Goal: Task Accomplishment & Management: Complete application form

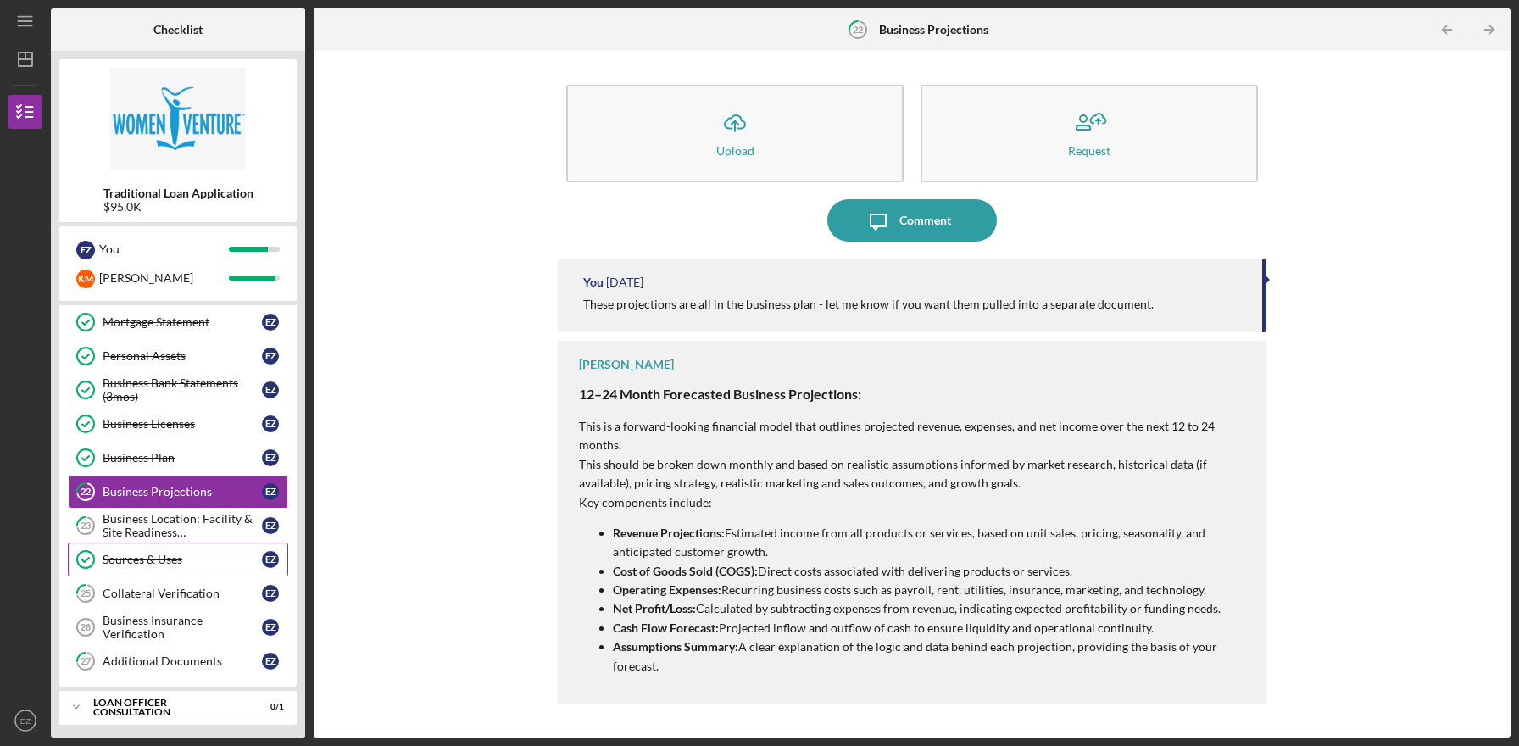
scroll to position [357, 0]
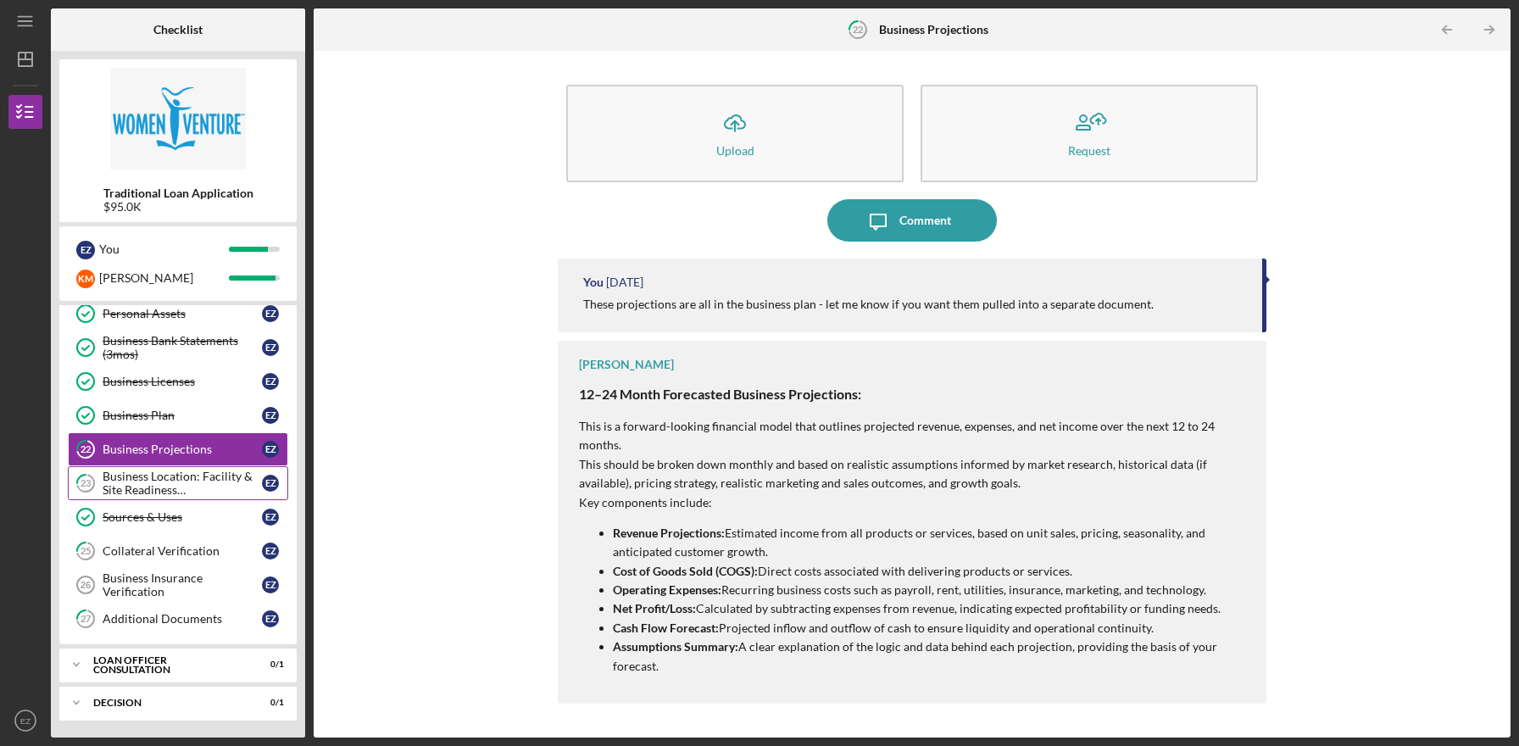
click at [189, 482] on div "Business Location: Facility & Site Readiness Documentation" at bounding box center [182, 483] width 159 height 27
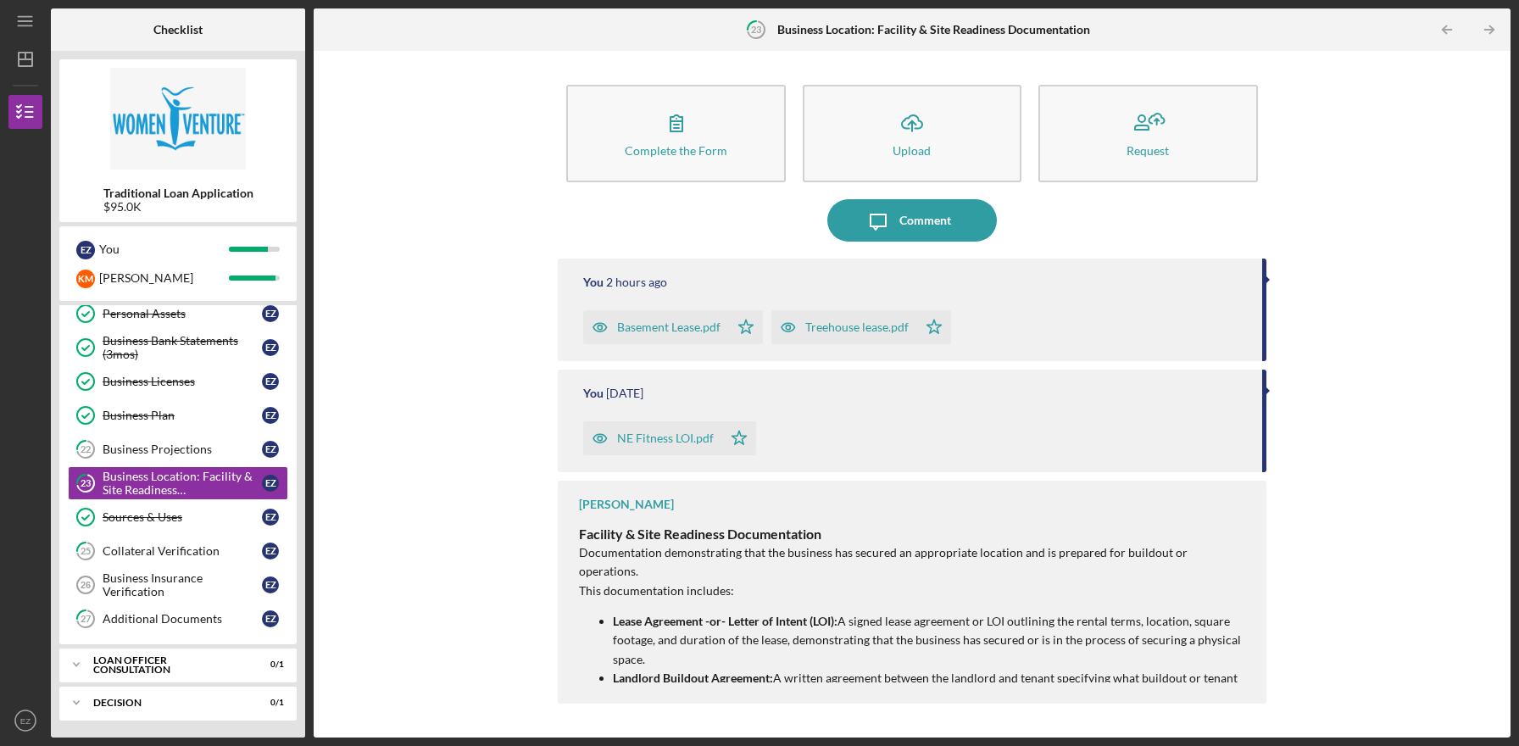
click at [1284, 453] on div "Complete the Form Form Icon/Upload Upload Request Icon/Message Comment You 2 ho…" at bounding box center [912, 394] width 1180 height 670
click at [814, 632] on p "Lease Agreement -or- Letter of Intent (LOI): A signed lease agreement or LOI ou…" at bounding box center [931, 640] width 636 height 57
click at [859, 612] on p "Lease Agreement -or- Letter of Intent (LOI): A signed lease agreement or LOI ou…" at bounding box center [931, 640] width 636 height 57
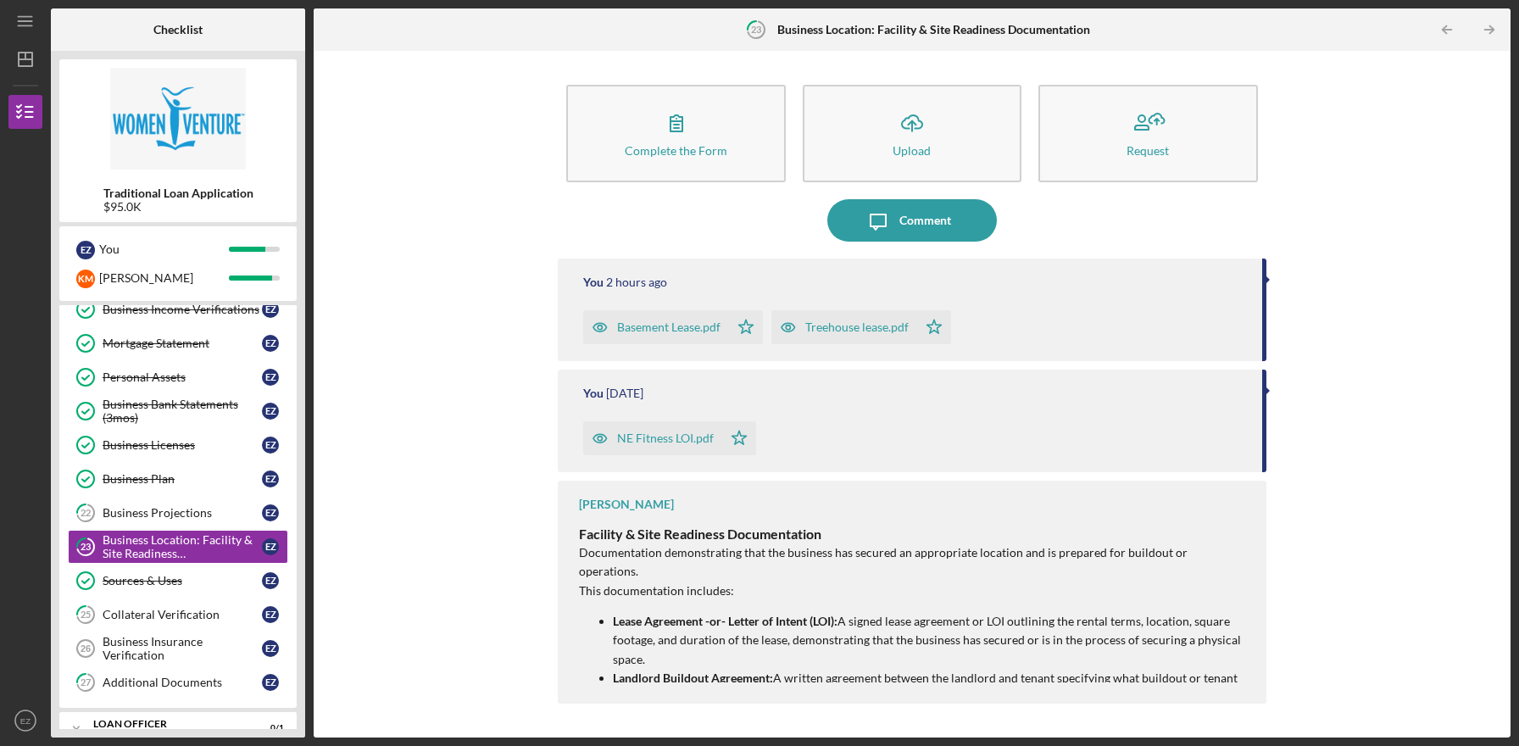
scroll to position [294, 0]
click at [813, 644] on p "Lease Agreement -or- Letter of Intent (LOI): A signed lease agreement or LOI ou…" at bounding box center [931, 640] width 636 height 57
click at [205, 519] on div "Business Projections" at bounding box center [182, 512] width 159 height 14
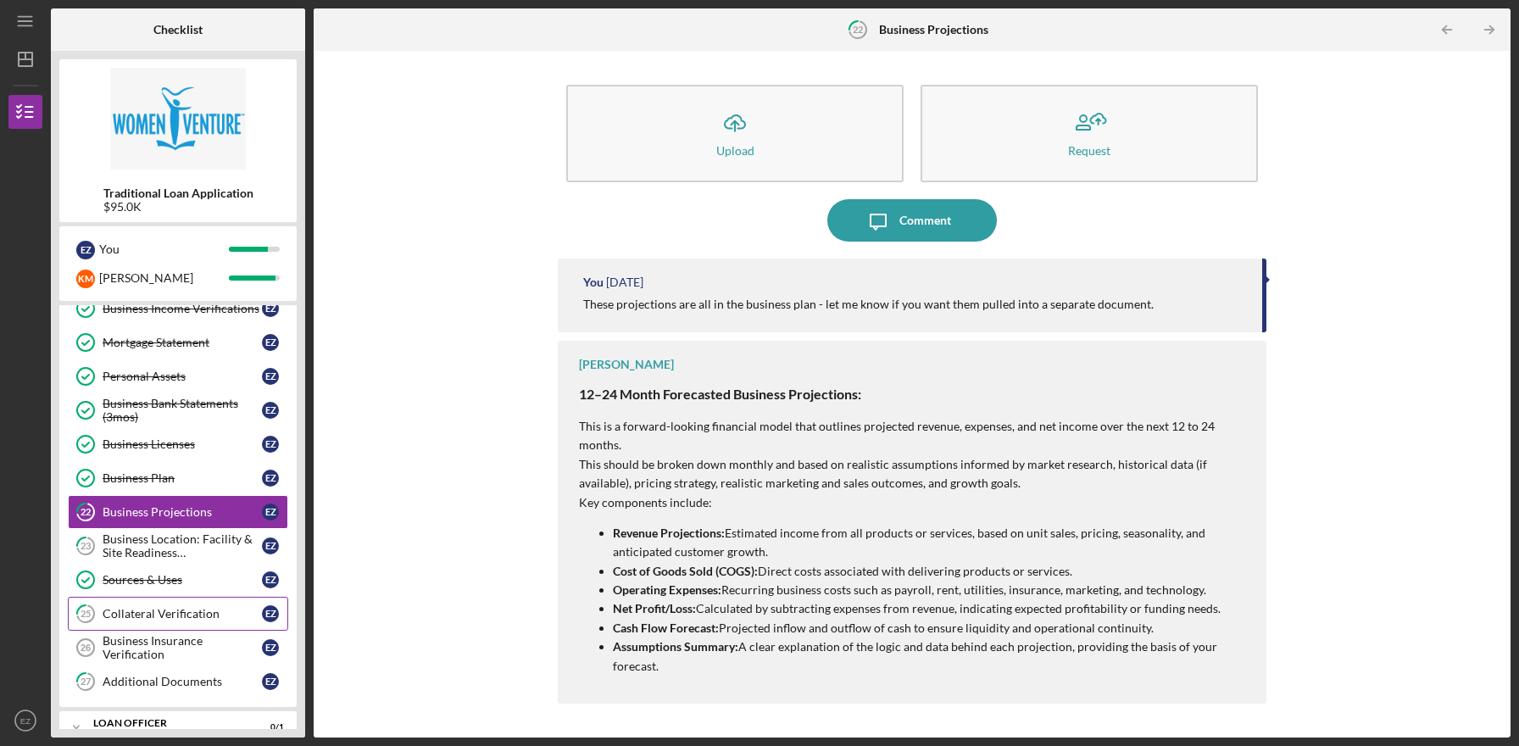
click at [189, 614] on div "Collateral Verification" at bounding box center [182, 614] width 159 height 14
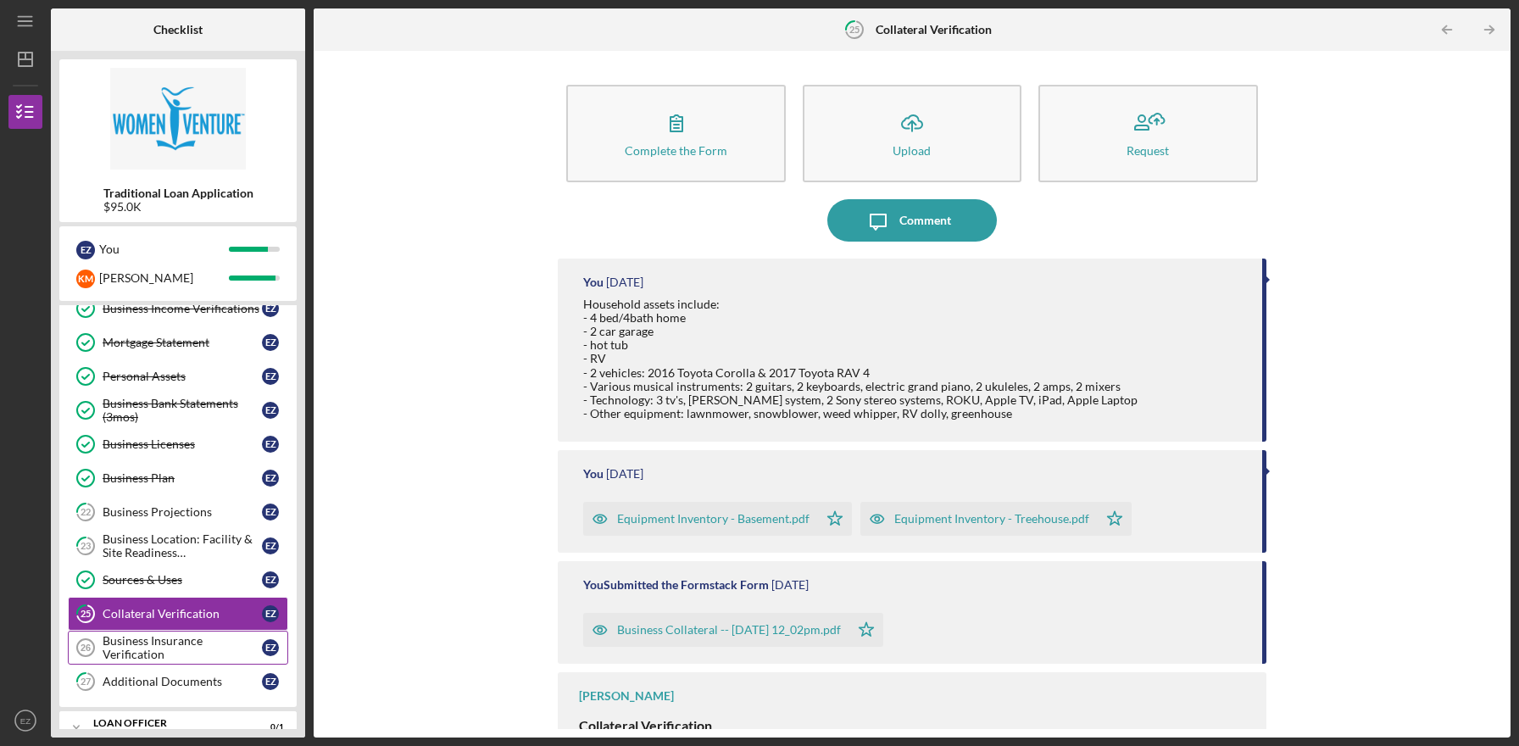
click at [190, 646] on div "Business Insurance Verification" at bounding box center [182, 647] width 159 height 27
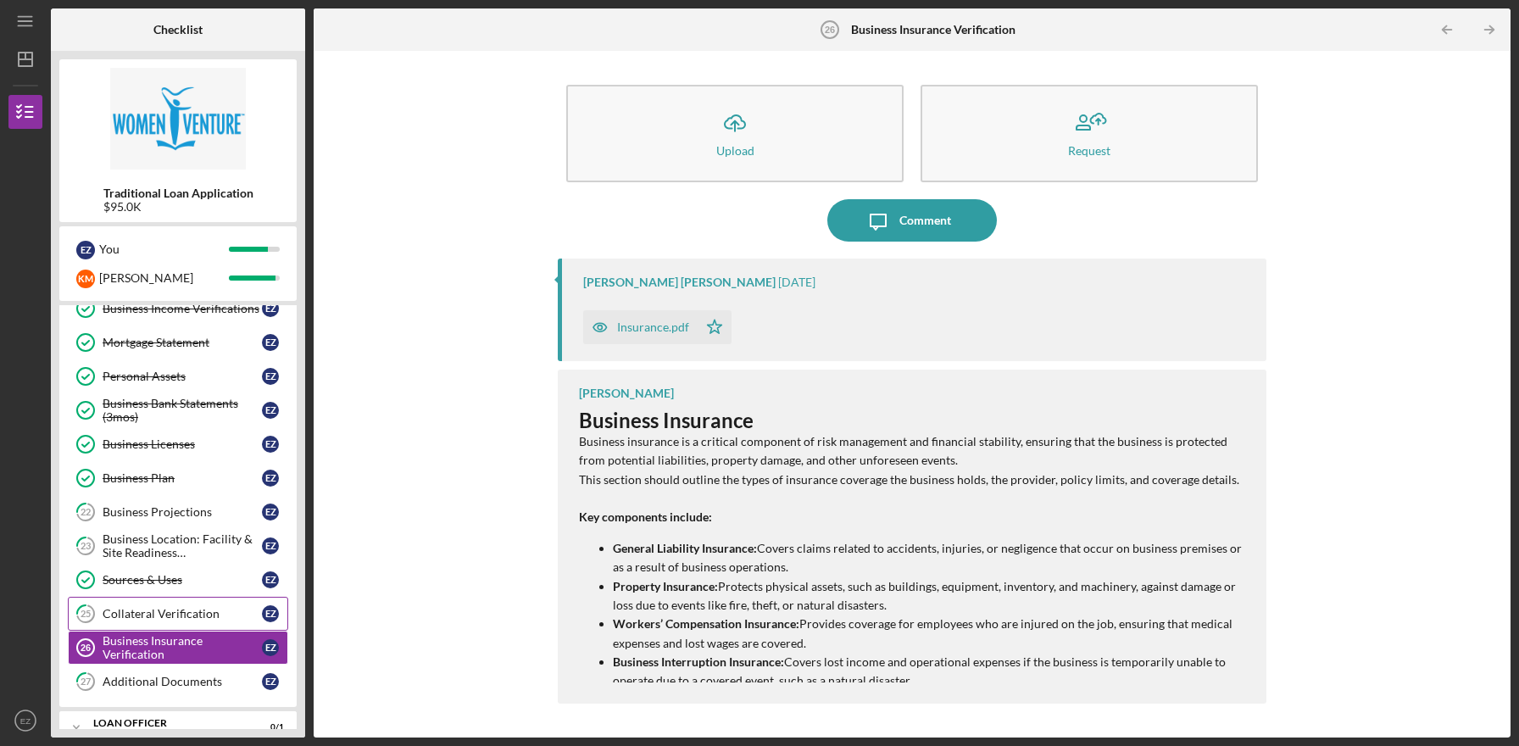
scroll to position [357, 0]
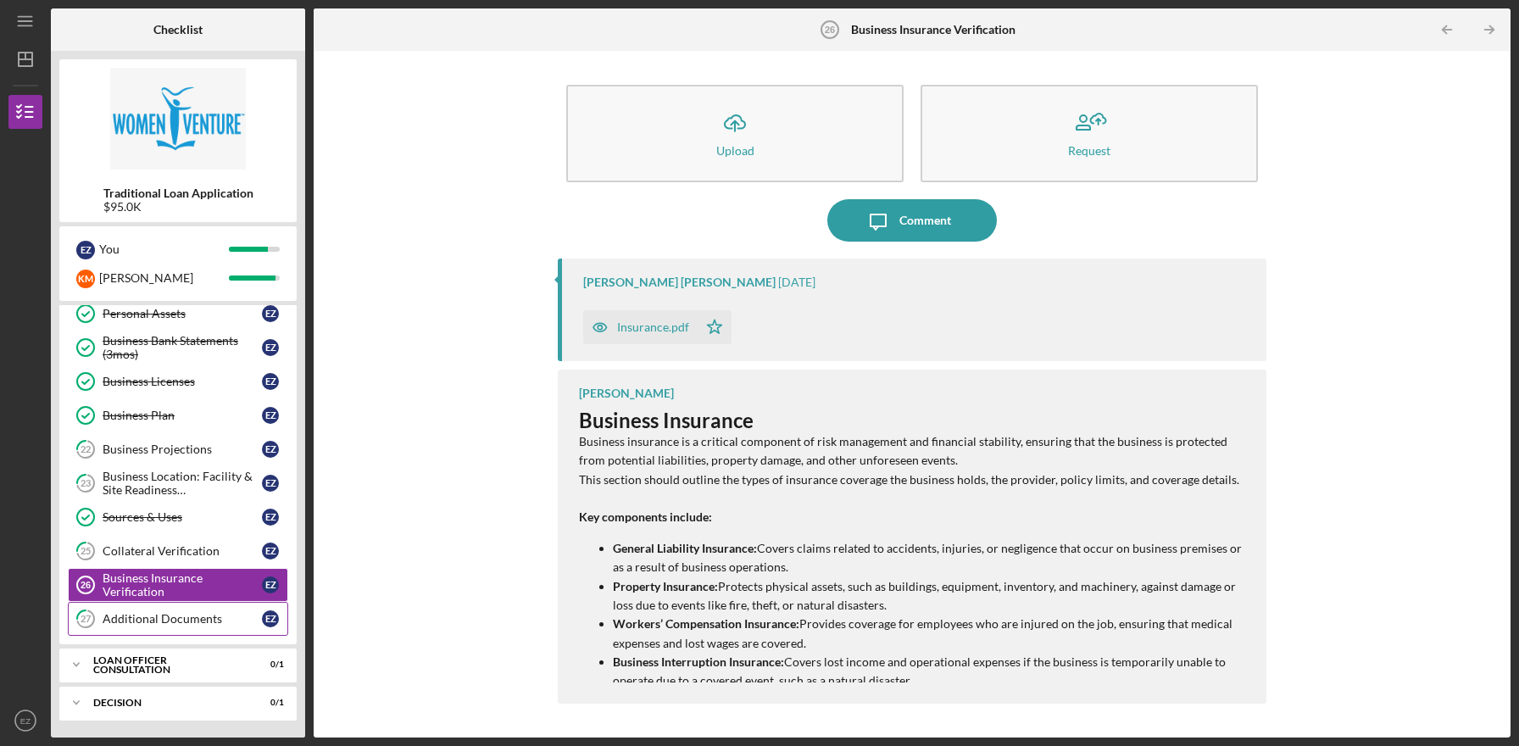
click at [184, 630] on link "27 Additional Documents E Z" at bounding box center [178, 619] width 220 height 34
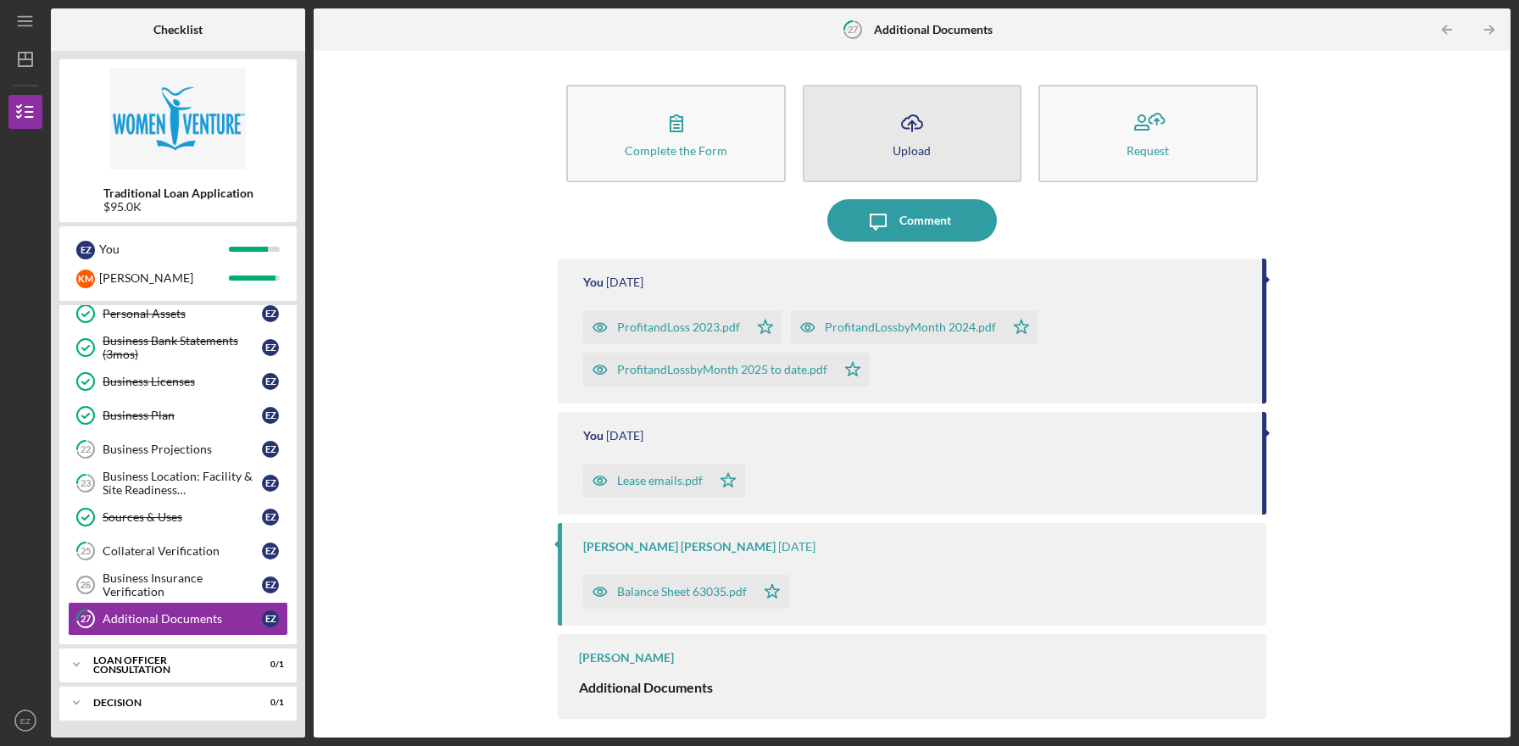
click at [943, 130] on button "Icon/Upload Upload" at bounding box center [912, 133] width 219 height 97
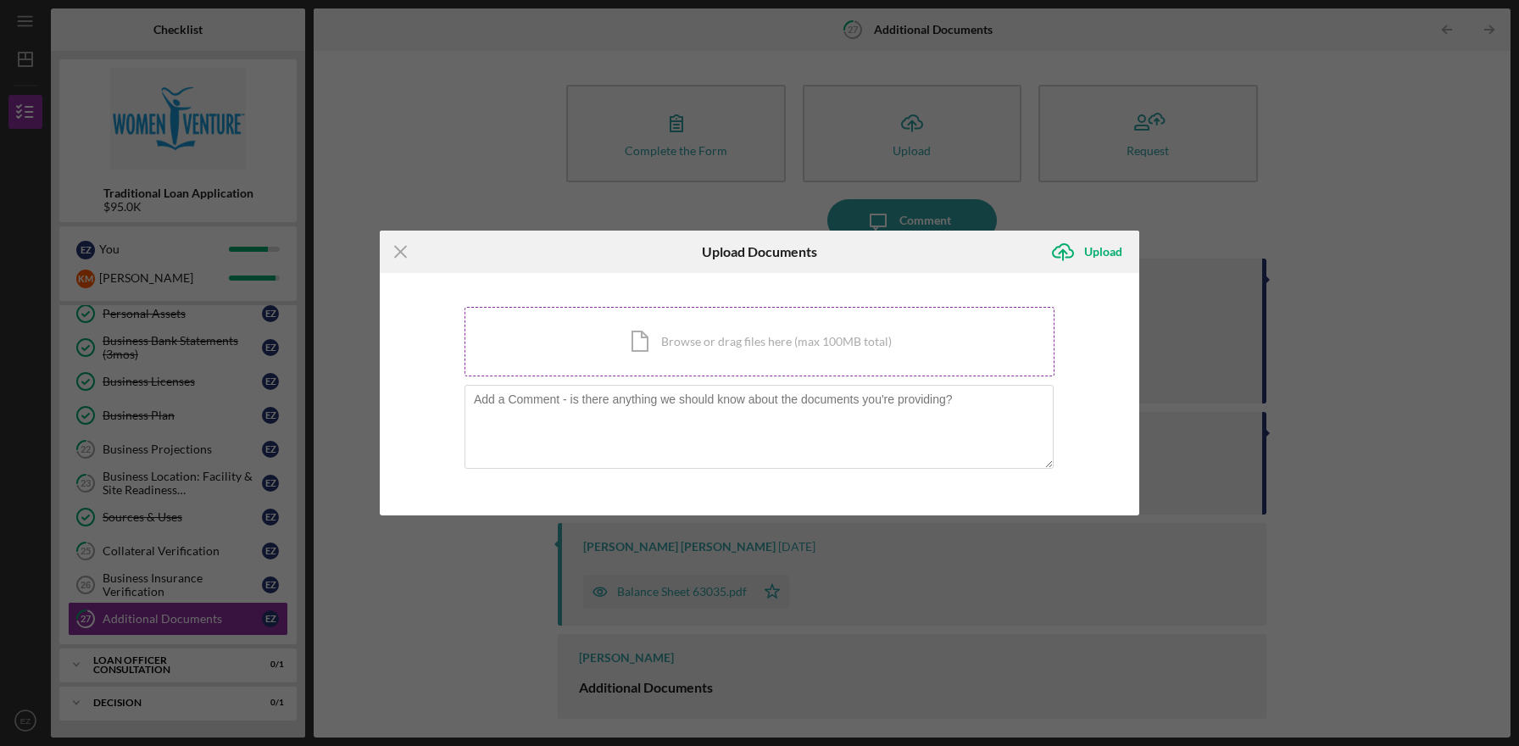
click at [674, 372] on div "Icon/Document Browse or drag files here (max 100MB total) Tap to choose files o…" at bounding box center [759, 342] width 590 height 70
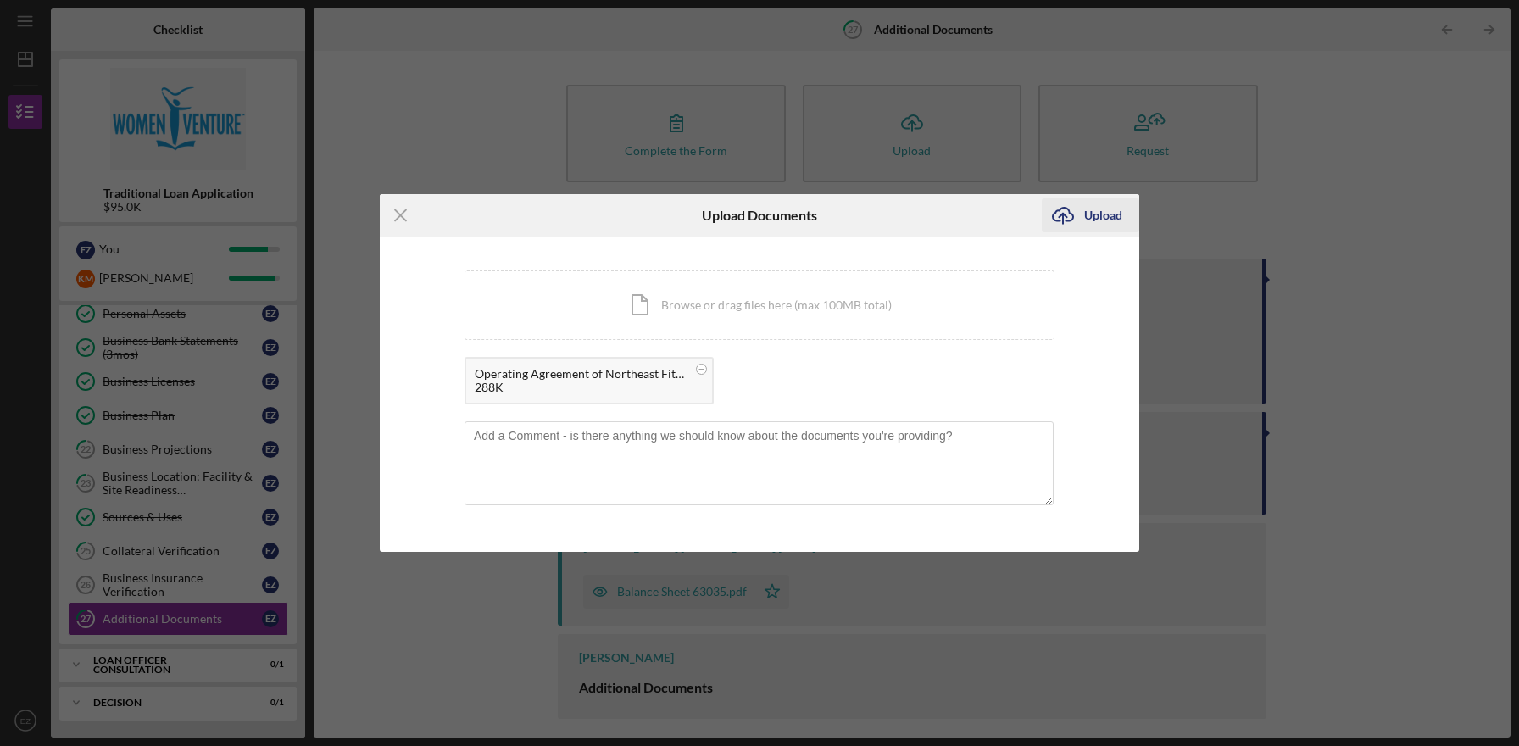
click at [1100, 214] on div "Upload" at bounding box center [1103, 215] width 38 height 34
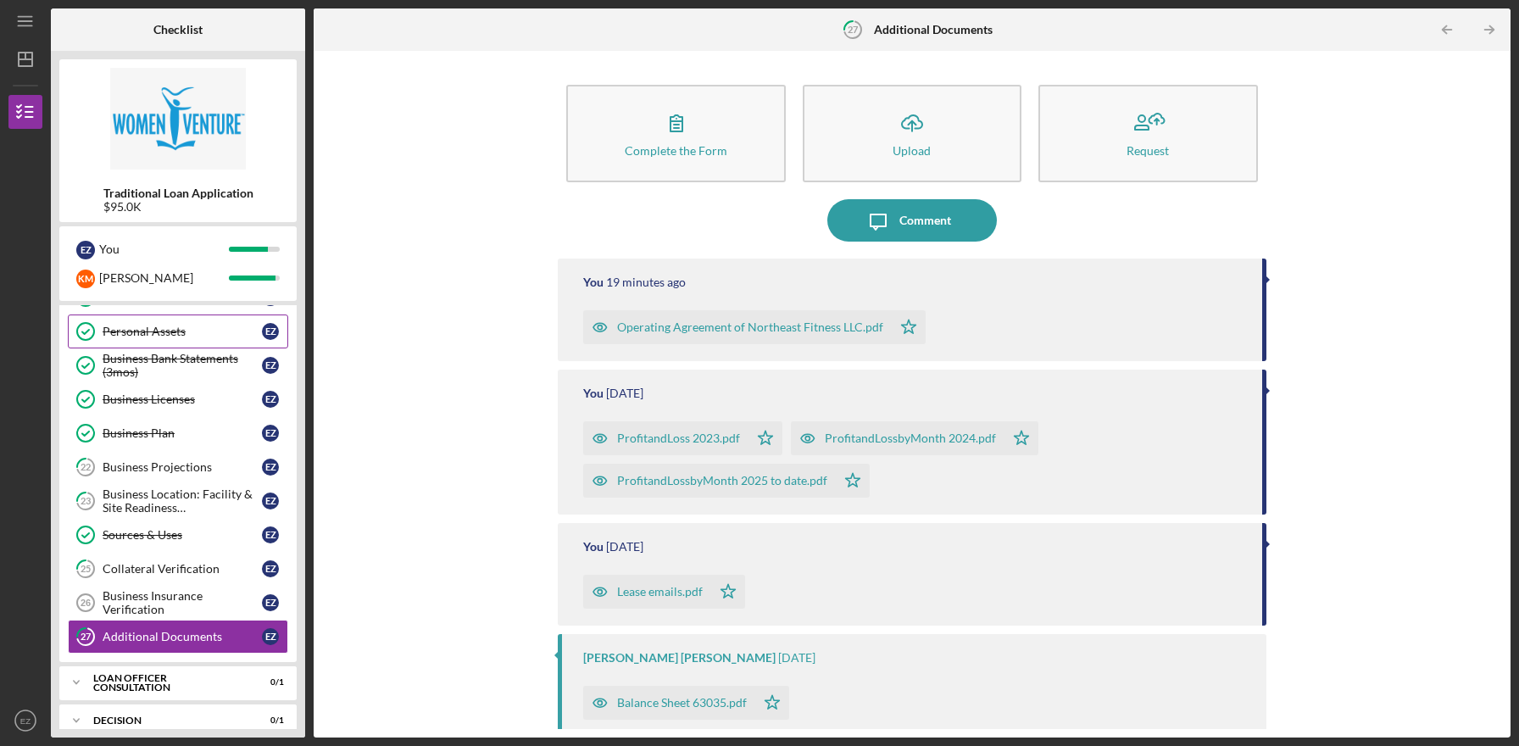
scroll to position [357, 0]
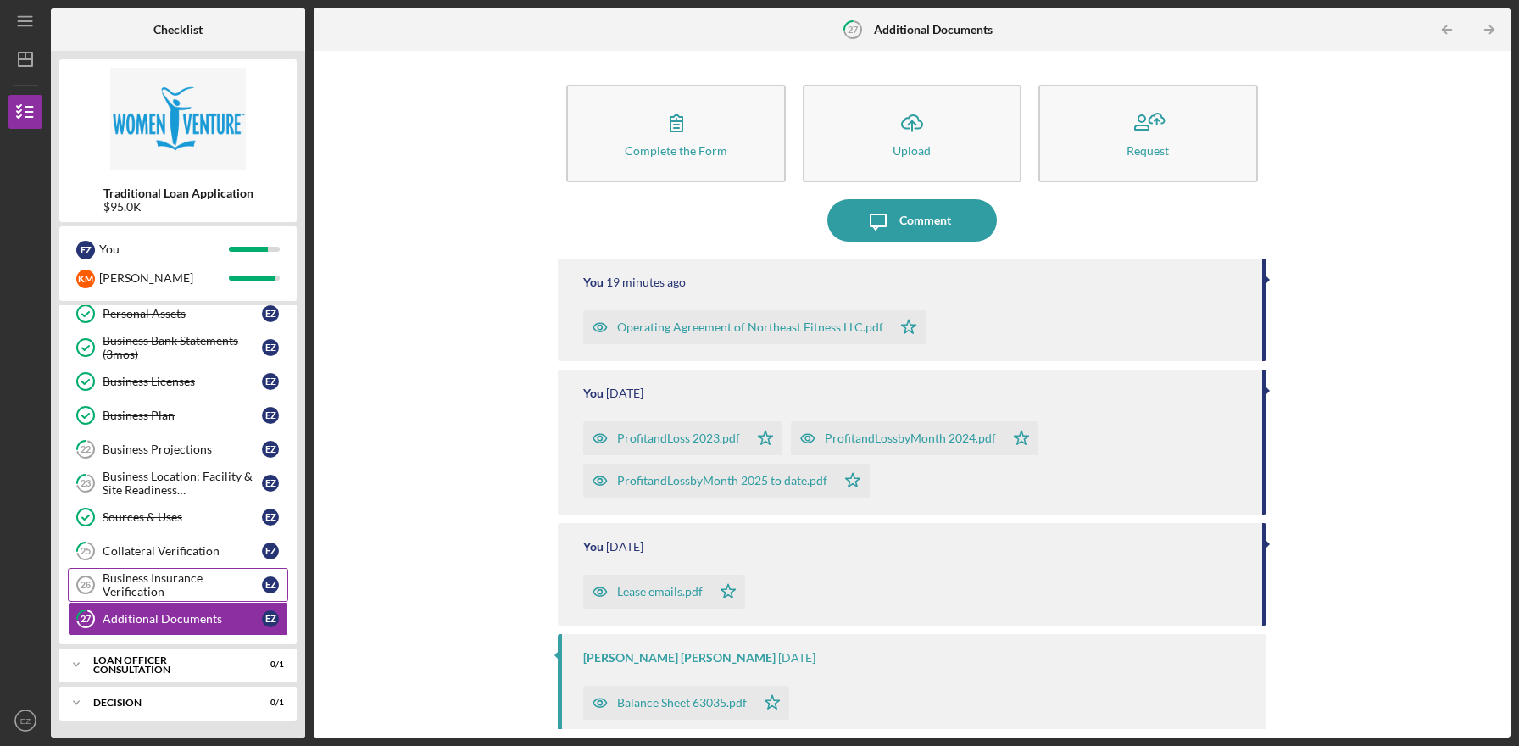
click at [204, 570] on link "Business Insurance Verification 26 Business Insurance Verification E Z" at bounding box center [178, 585] width 220 height 34
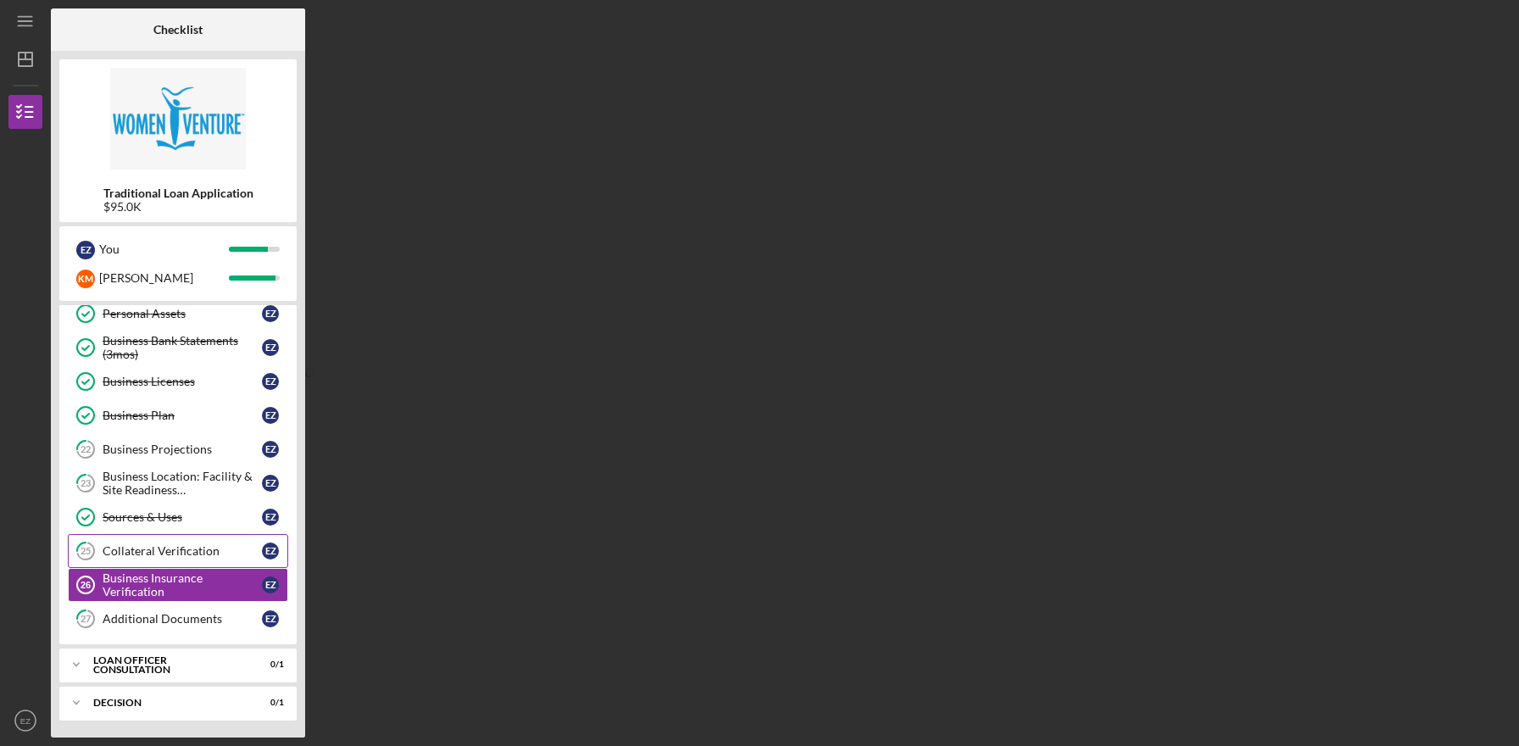
click at [206, 555] on div "Collateral Verification" at bounding box center [182, 551] width 159 height 14
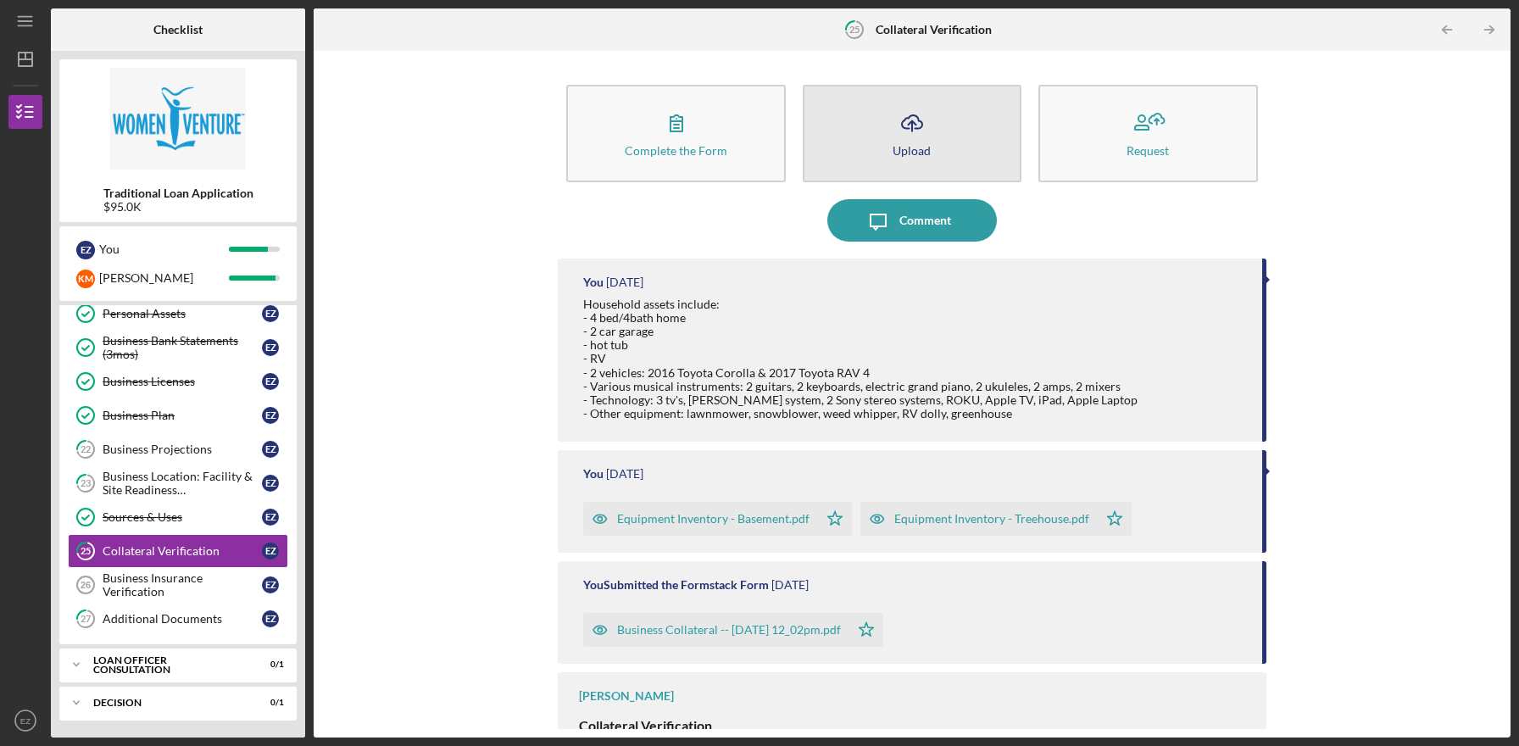
click at [938, 142] on button "Icon/Upload Upload" at bounding box center [912, 133] width 219 height 97
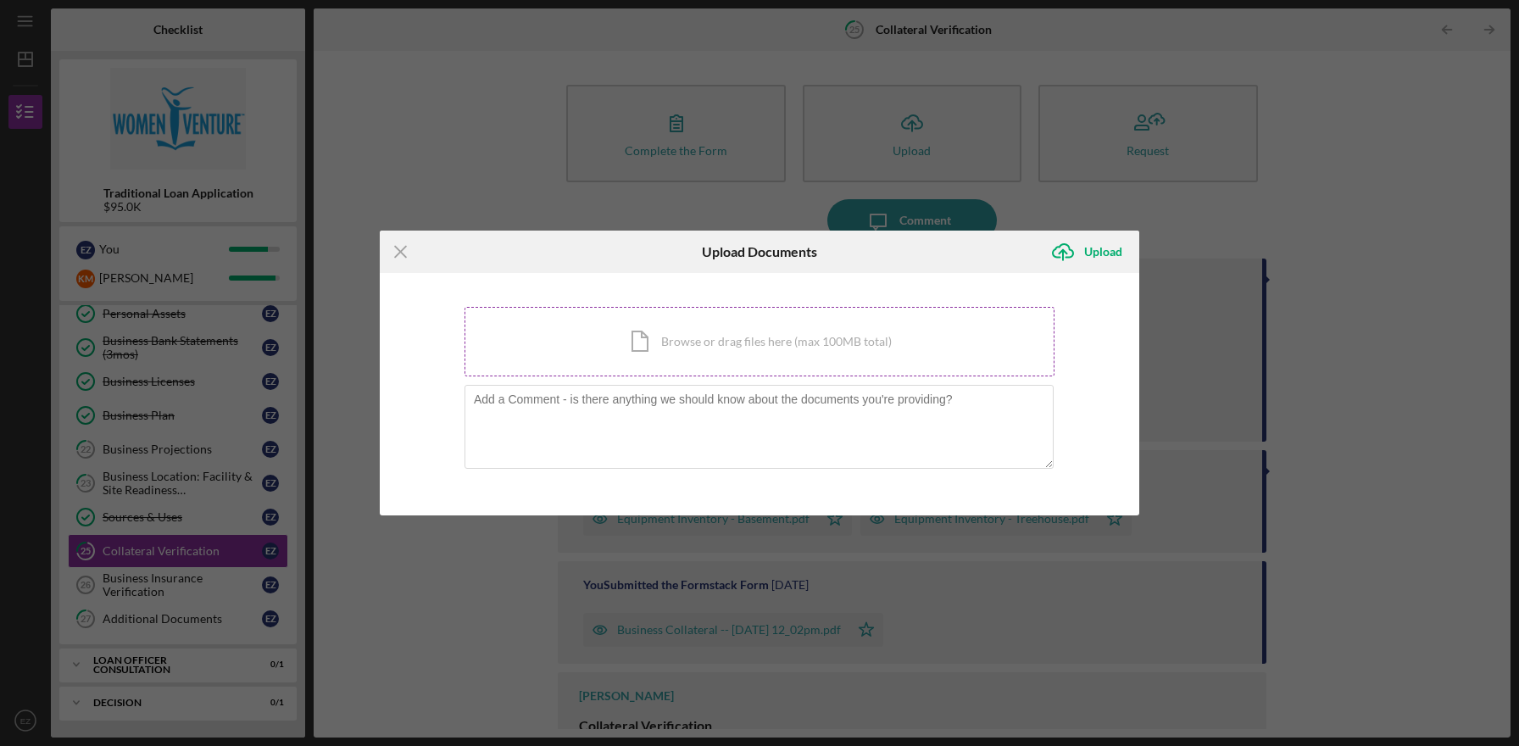
click at [792, 332] on div "Icon/Document Browse or drag files here (max 100MB total) Tap to choose files o…" at bounding box center [759, 342] width 590 height 70
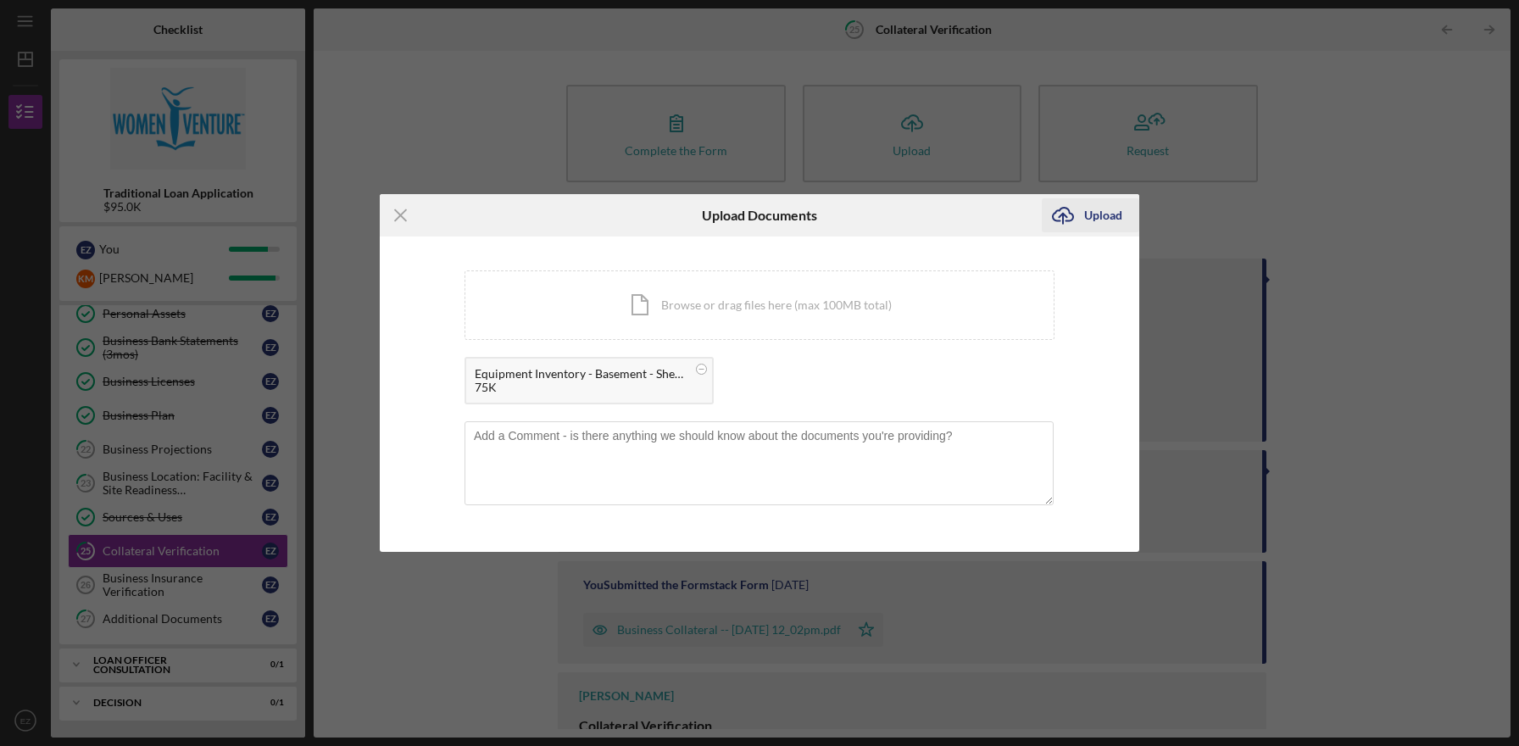
click at [1086, 223] on div "Upload" at bounding box center [1103, 215] width 38 height 34
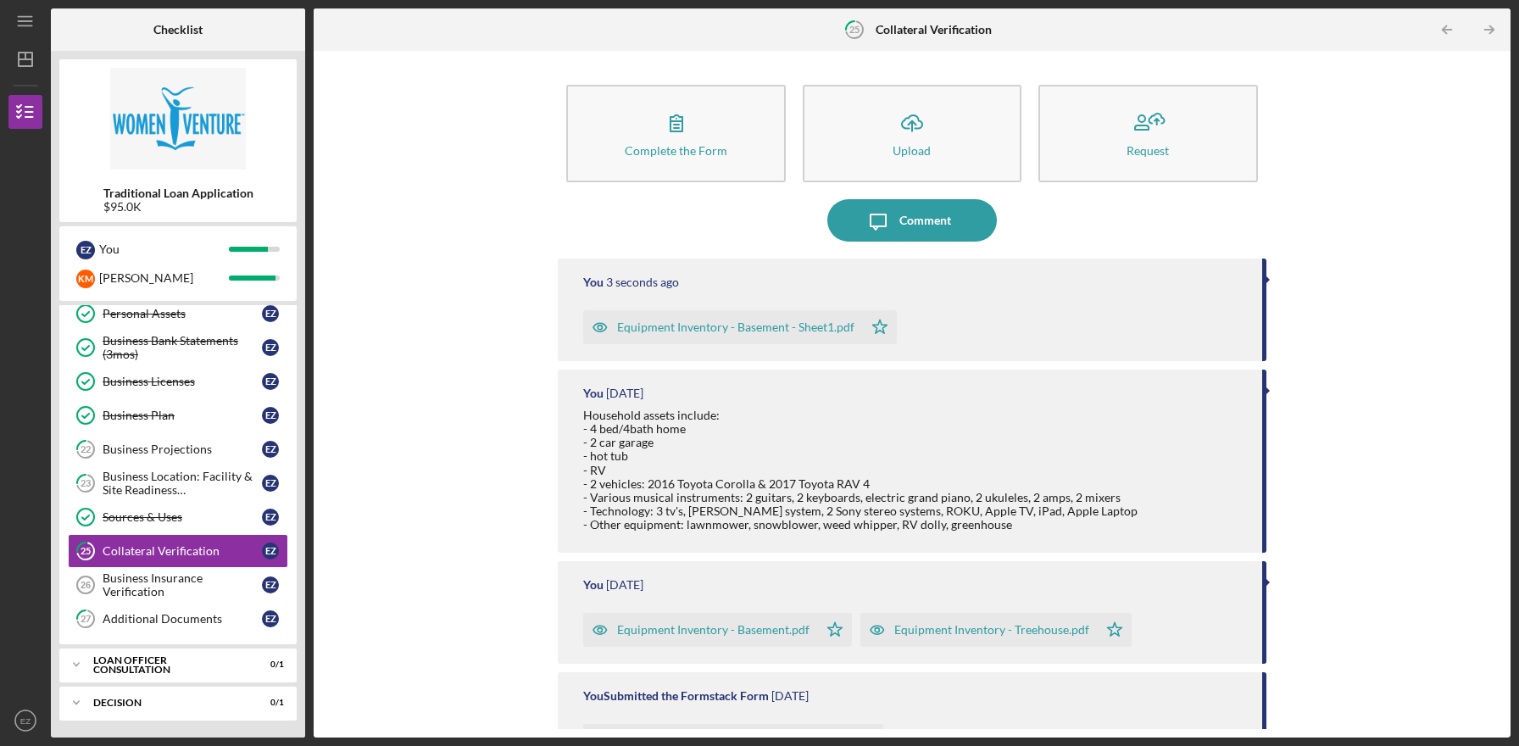
click at [689, 333] on div "Equipment Inventory - Basement - Sheet1.pdf" at bounding box center [735, 327] width 237 height 14
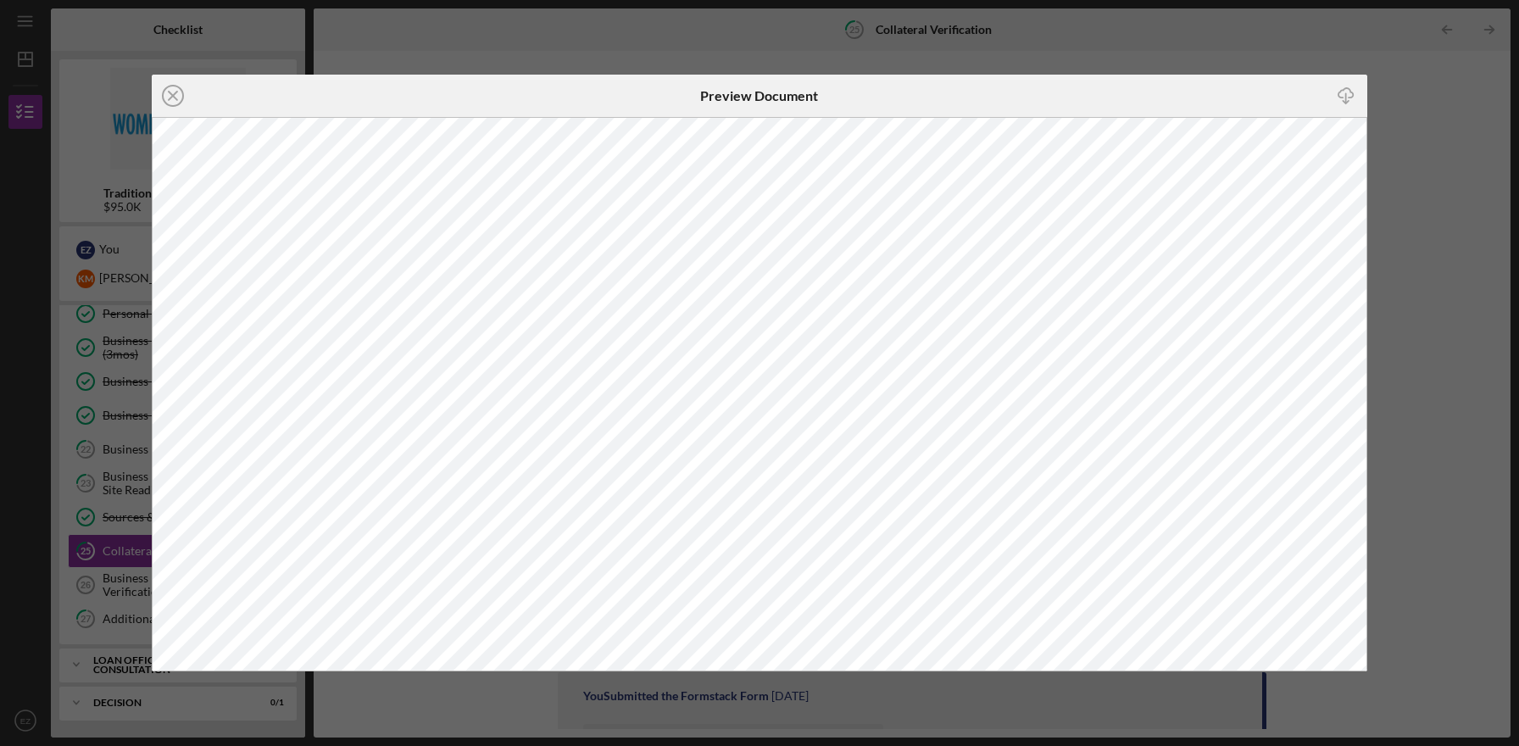
click at [1176, 57] on div "Icon/Close Preview Document Icon/Download" at bounding box center [759, 373] width 1519 height 746
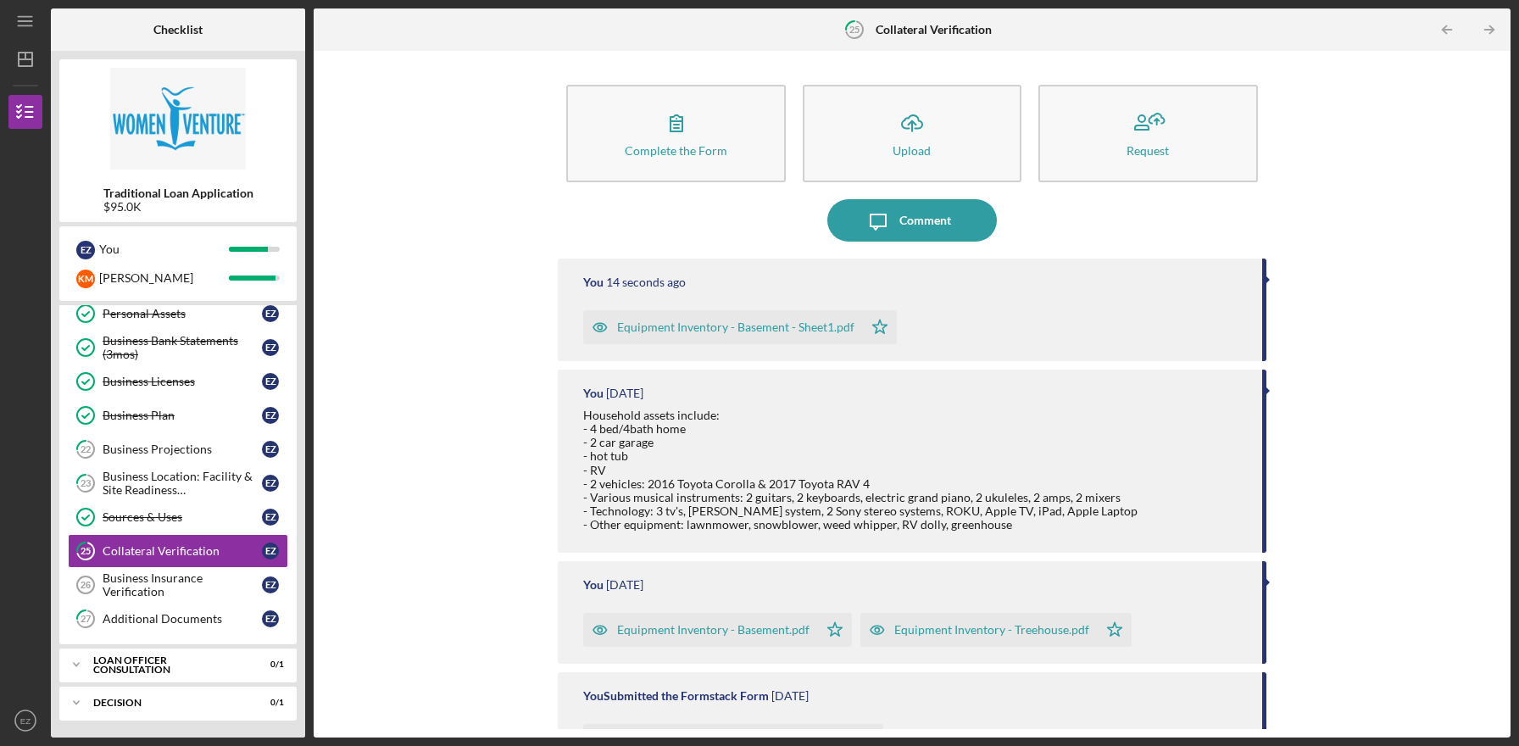
click at [934, 629] on div "Equipment Inventory - Treehouse.pdf" at bounding box center [991, 630] width 195 height 14
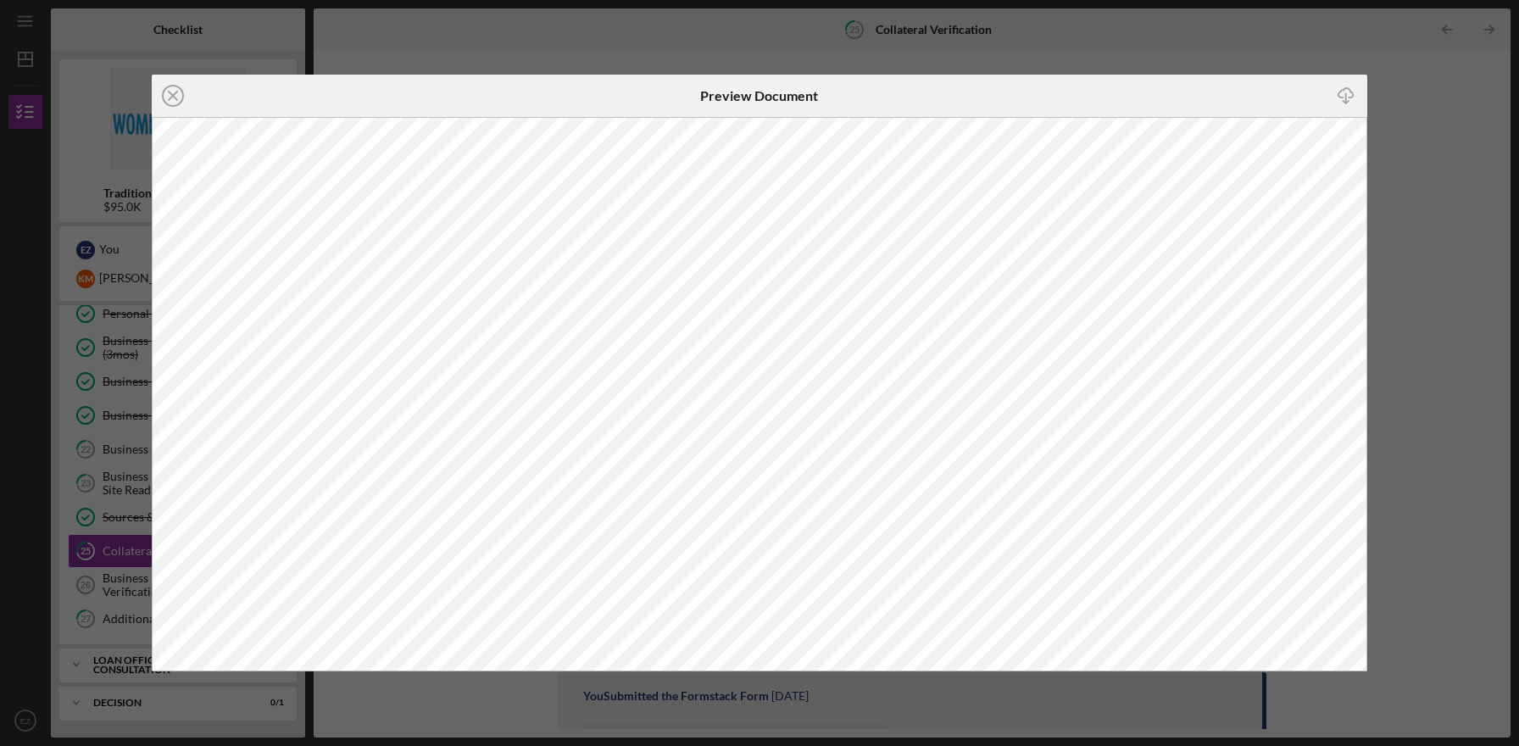
click at [1420, 103] on div "Icon/Close Preview Document Icon/Download" at bounding box center [759, 373] width 1519 height 746
